Goal: Information Seeking & Learning: Learn about a topic

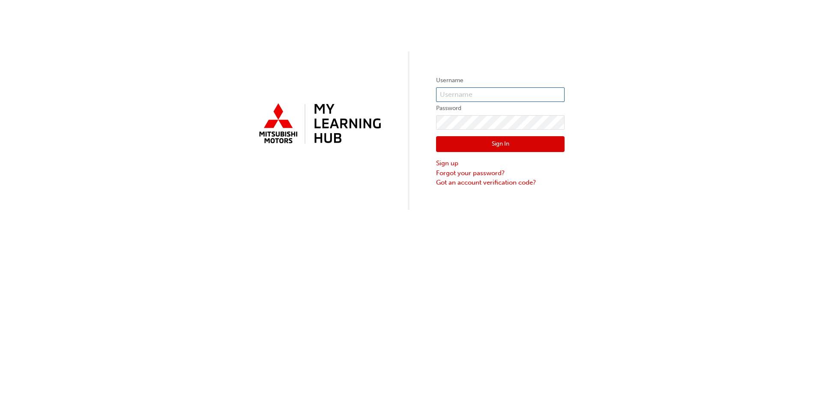
type input "0005931340"
click at [535, 147] on button "Sign In" at bounding box center [500, 144] width 128 height 16
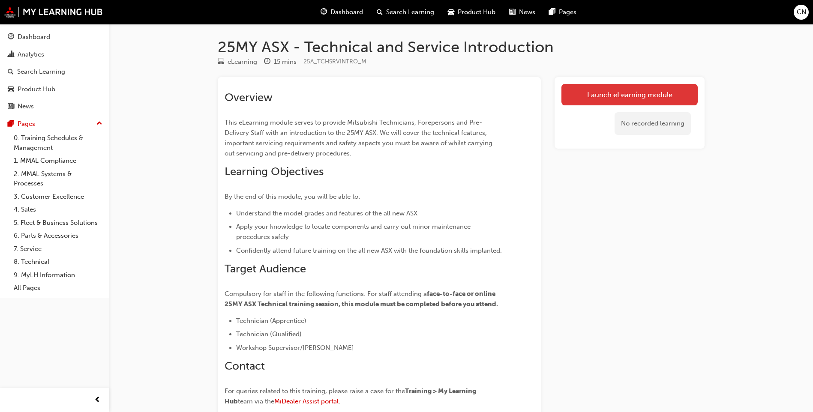
click at [653, 99] on link "Launch eLearning module" at bounding box center [629, 94] width 136 height 21
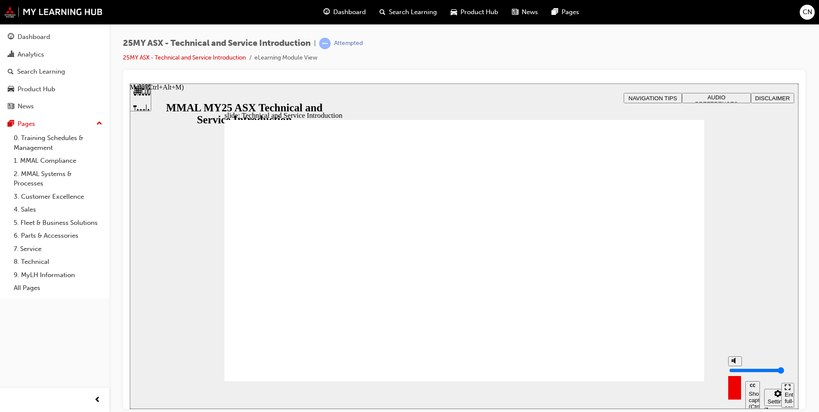
drag, startPoint x: 735, startPoint y: 360, endPoint x: 735, endPoint y: 353, distance: 6.9
type input "10"
click at [735, 367] on input "volume" at bounding box center [756, 370] width 55 height 7
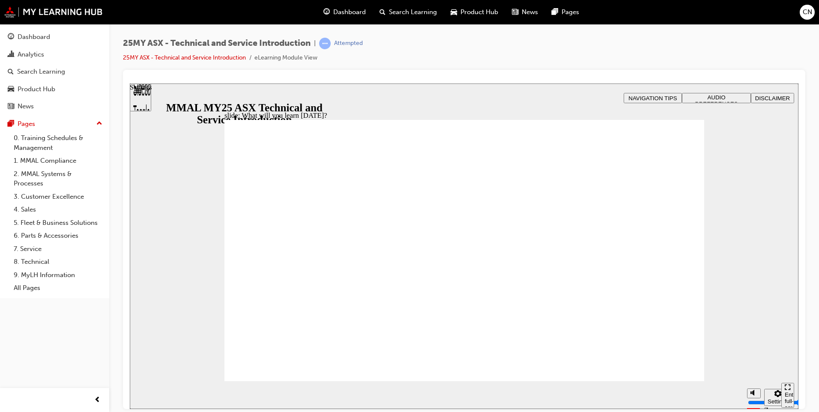
click at [771, 398] on div "Settings" at bounding box center [778, 401] width 21 height 6
click at [722, 263] on div "slide: What will you learn [DATE]? Rectangle B N Rectangle 2 Rectangle 3 What w…" at bounding box center [464, 246] width 669 height 326
click at [700, 96] on span "AUDIO PREFERENCES" at bounding box center [716, 100] width 43 height 13
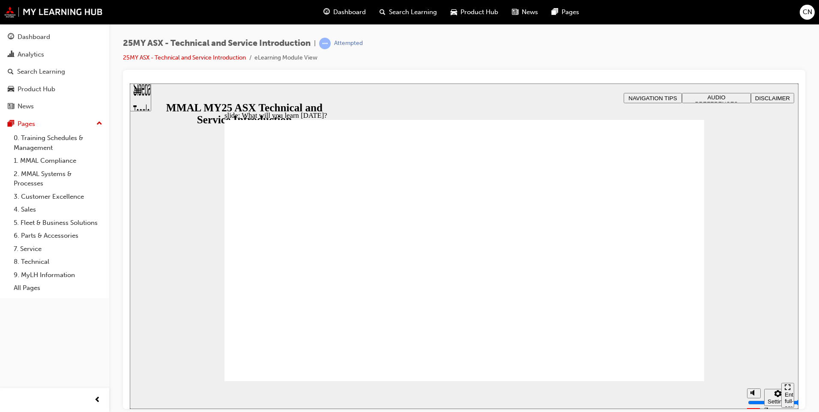
click at [709, 94] on span "AUDIO PREFERENCES" at bounding box center [716, 100] width 43 height 13
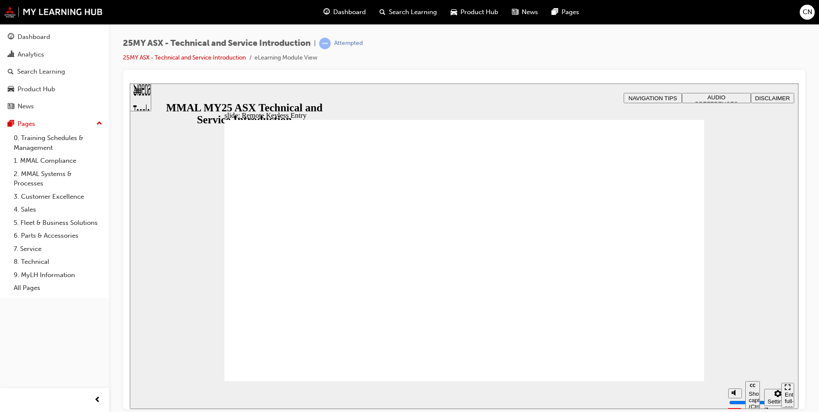
type input "15"
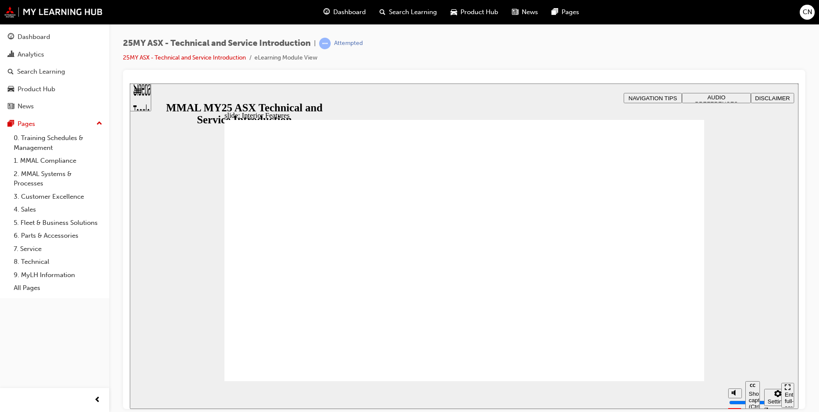
type input "17"
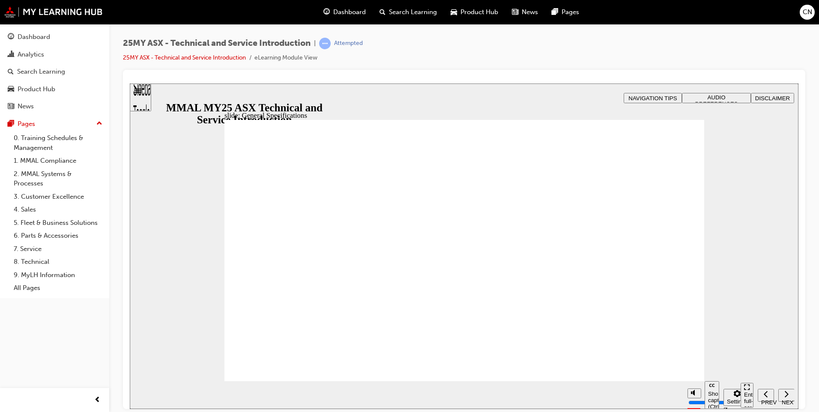
drag, startPoint x: 366, startPoint y: 283, endPoint x: 370, endPoint y: 284, distance: 5.0
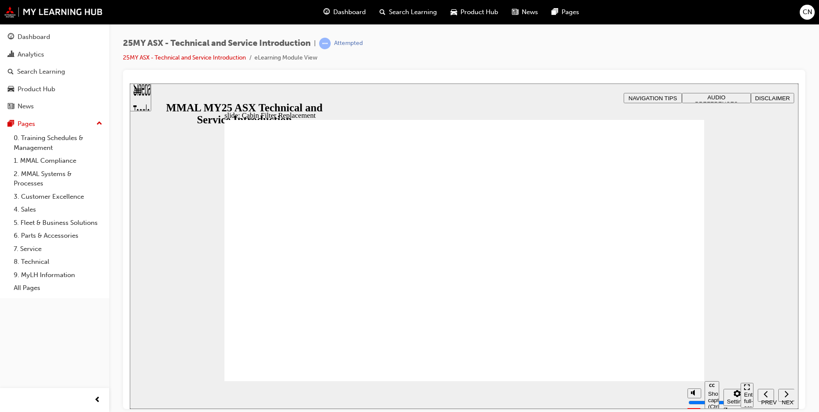
click at [819, 301] on html "Your version of Internet Explorer is outdated and not supported. Please upgrade…" at bounding box center [409, 206] width 819 height 412
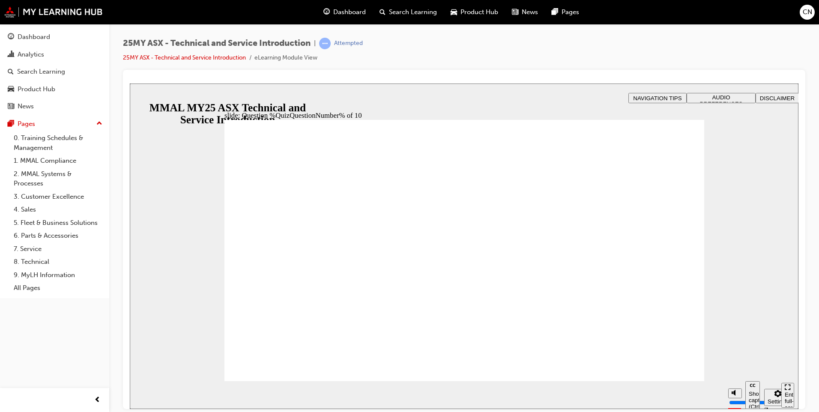
radio input "true"
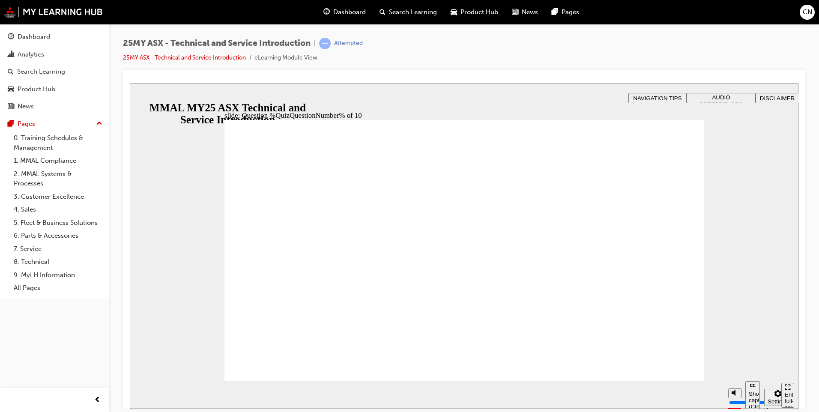
radio input "true"
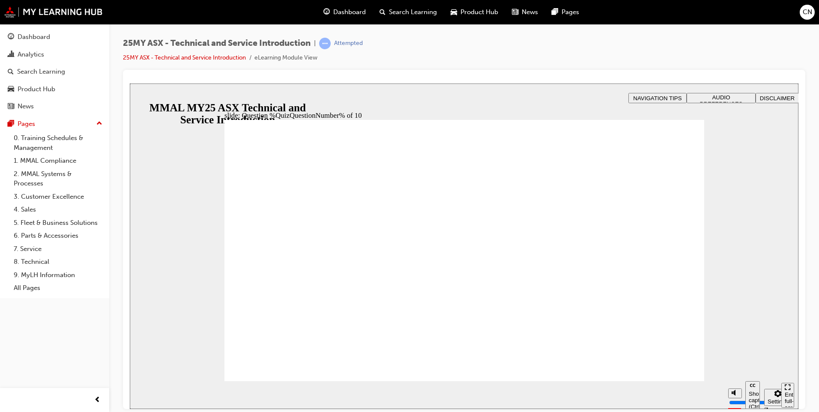
radio input "true"
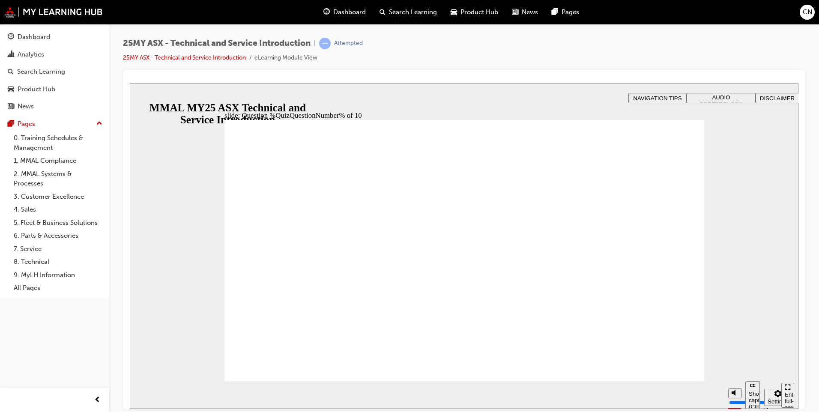
radio input "true"
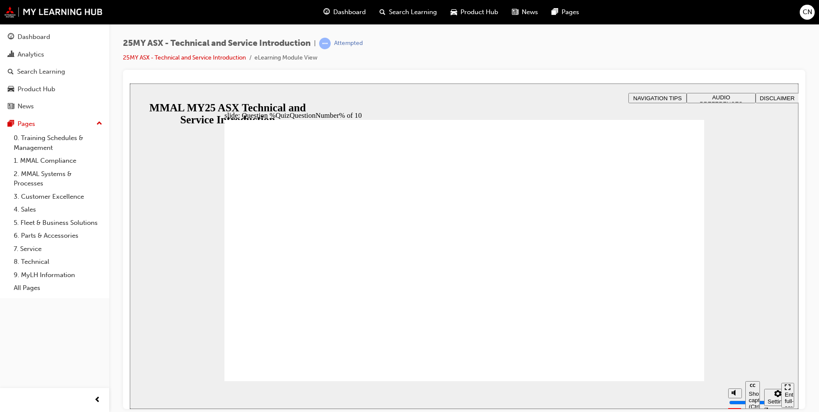
radio input "true"
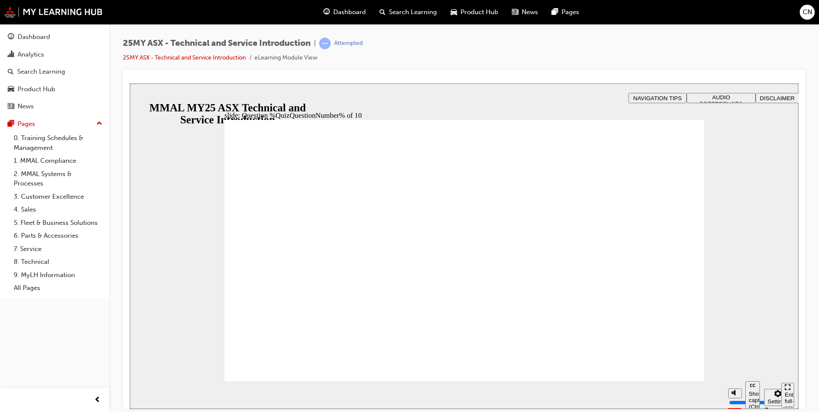
radio input "true"
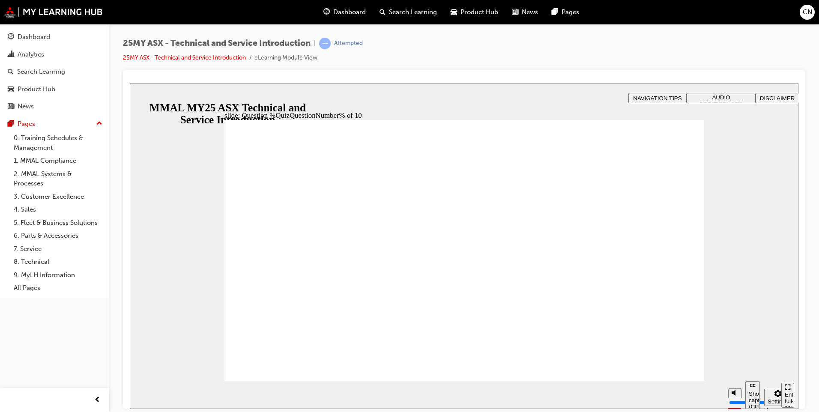
radio input "true"
